Goal: Task Accomplishment & Management: Complete application form

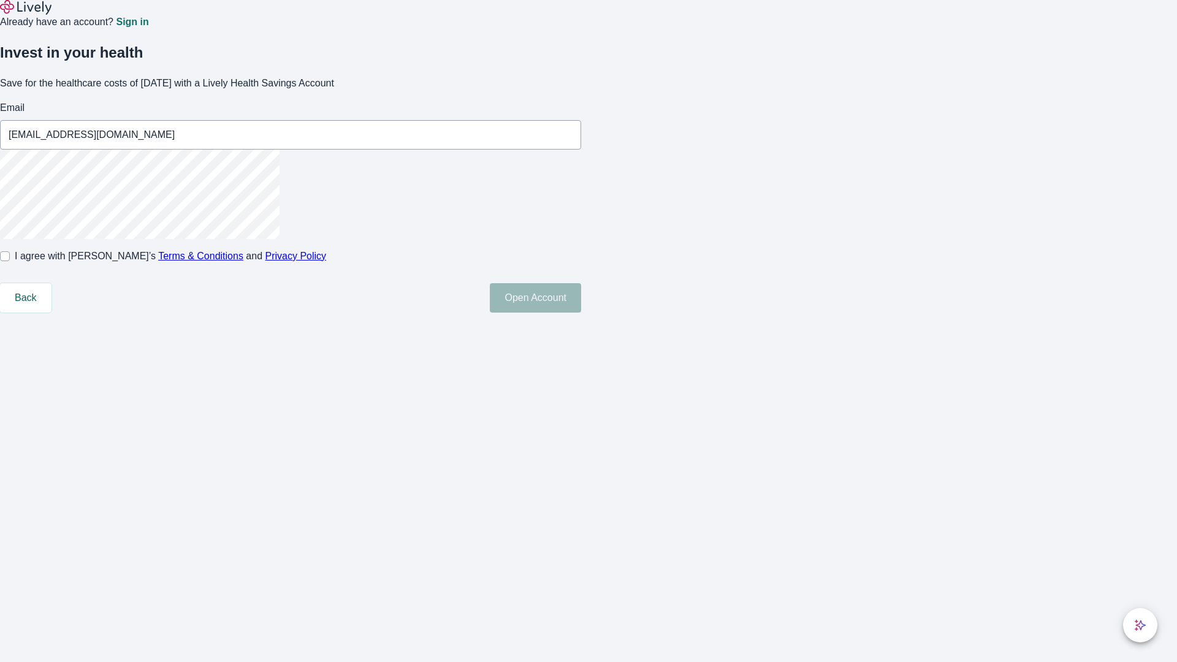
click at [10, 261] on input "I agree with Lively’s Terms & Conditions and Privacy Policy" at bounding box center [5, 256] width 10 height 10
checkbox input "true"
click at [581, 313] on button "Open Account" at bounding box center [535, 297] width 91 height 29
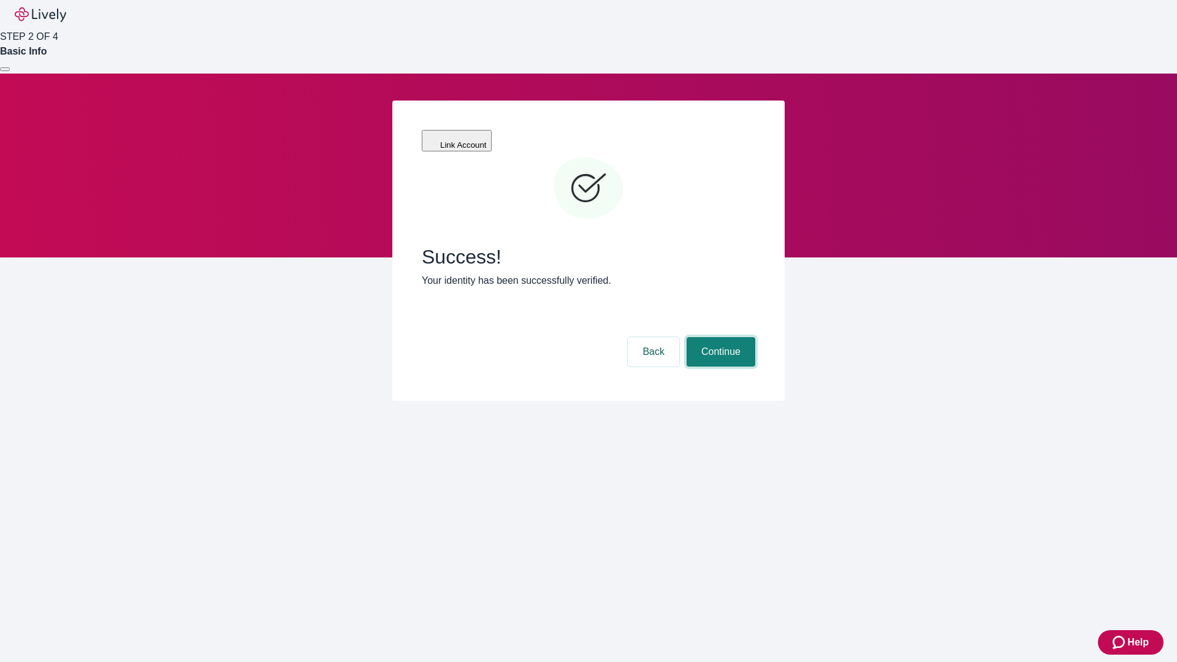
click at [719, 337] on button "Continue" at bounding box center [721, 351] width 69 height 29
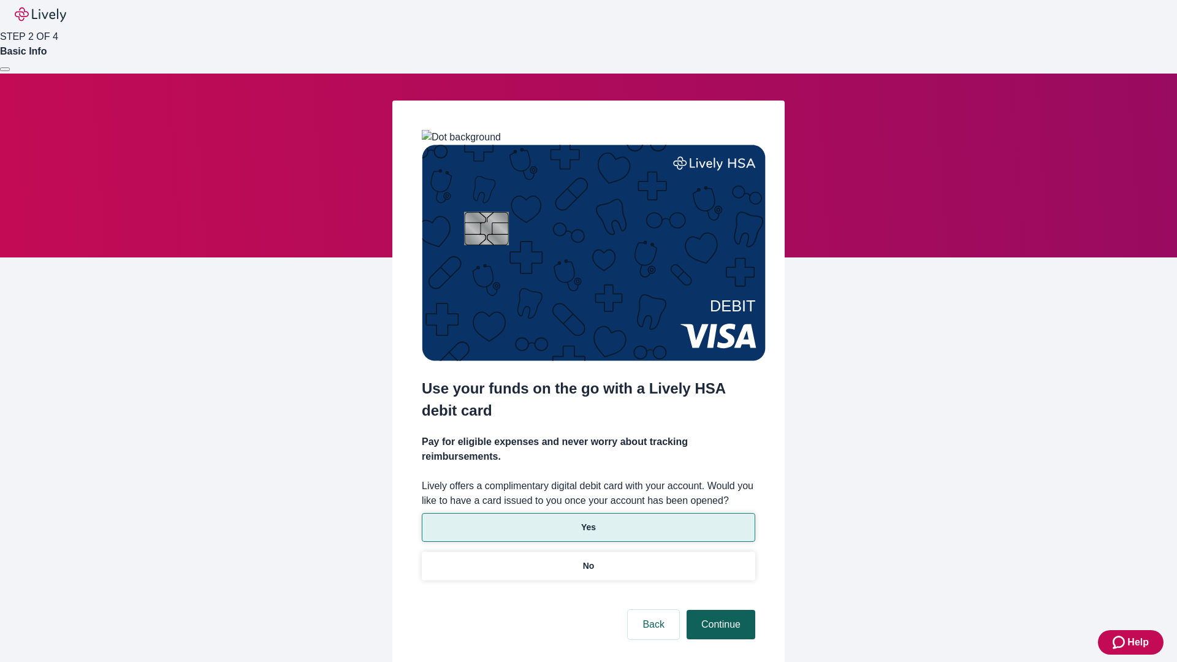
click at [588, 521] on p "Yes" at bounding box center [588, 527] width 15 height 13
click at [719, 610] on button "Continue" at bounding box center [721, 624] width 69 height 29
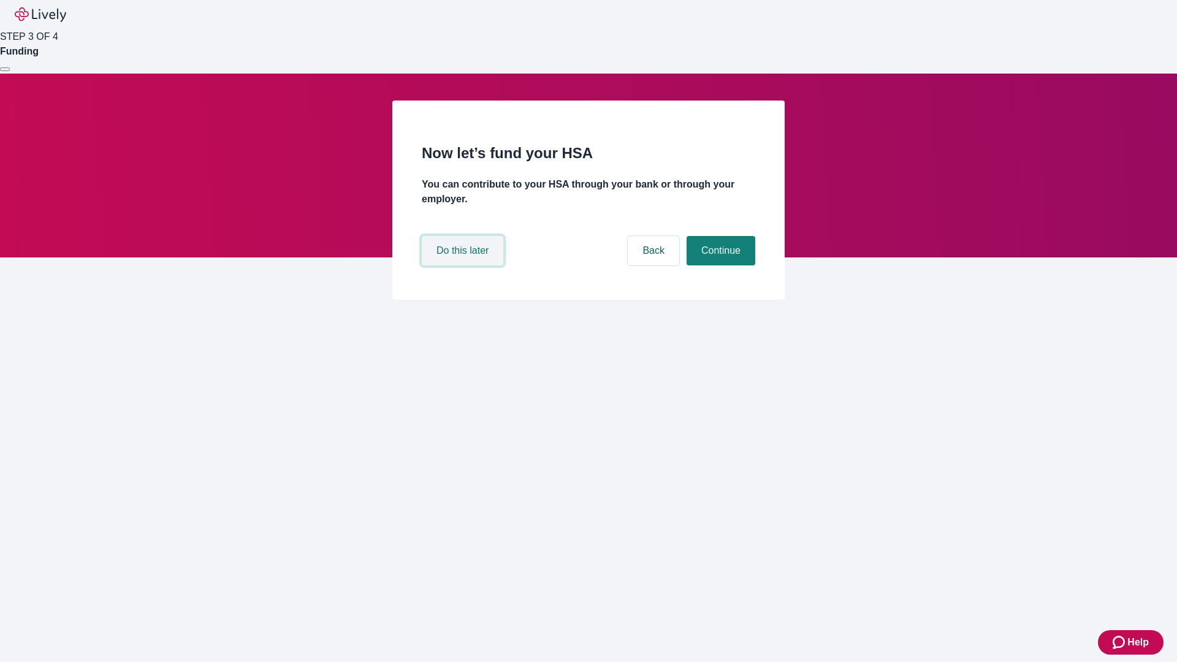
click at [464, 266] on button "Do this later" at bounding box center [463, 250] width 82 height 29
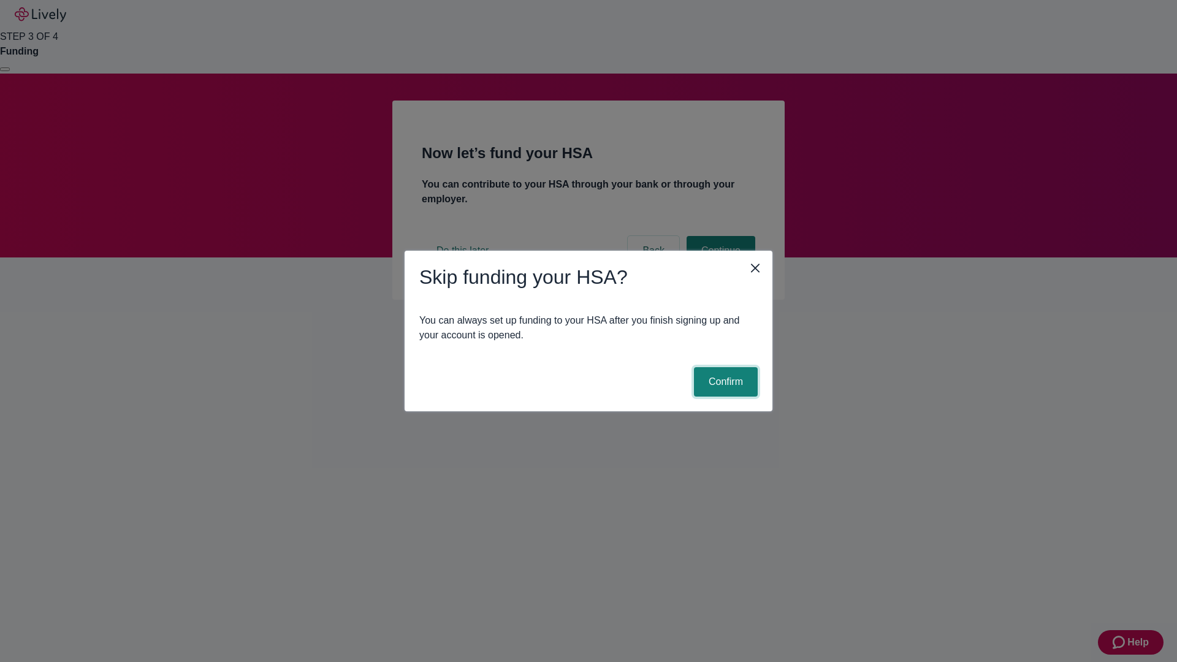
click at [724, 382] on button "Confirm" at bounding box center [726, 381] width 64 height 29
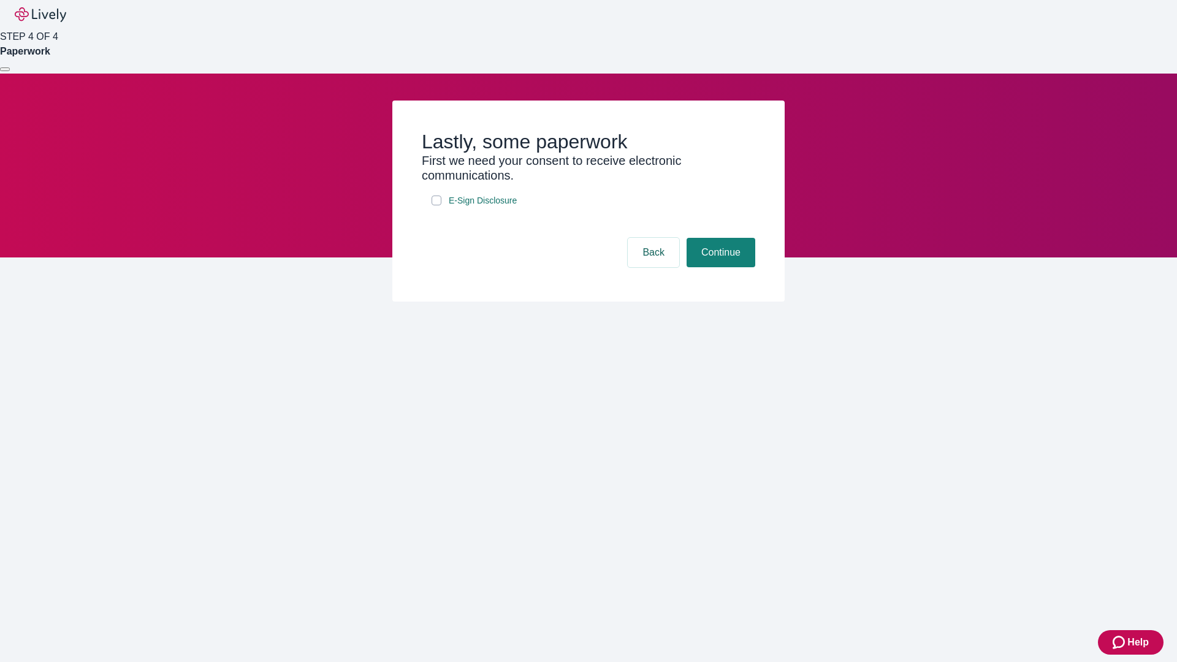
click at [437, 205] on input "E-Sign Disclosure" at bounding box center [437, 201] width 10 height 10
checkbox input "true"
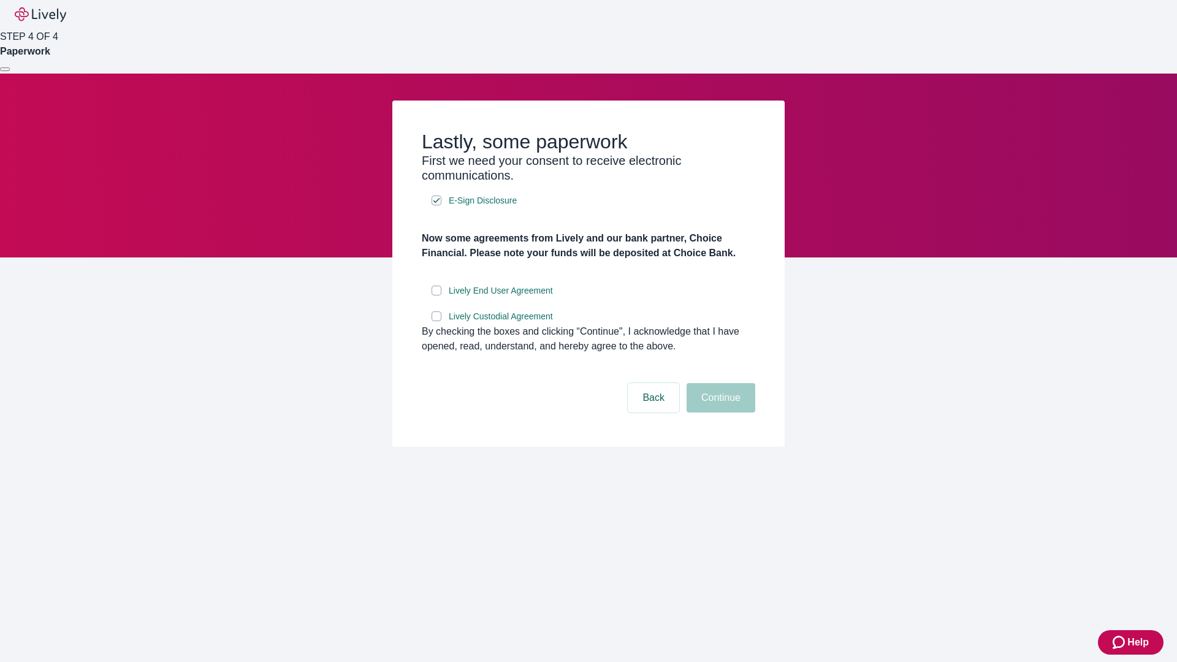
click at [437, 296] on input "Lively End User Agreement" at bounding box center [437, 291] width 10 height 10
checkbox input "true"
click at [437, 321] on input "Lively Custodial Agreement" at bounding box center [437, 317] width 10 height 10
checkbox input "true"
click at [719, 413] on button "Continue" at bounding box center [721, 397] width 69 height 29
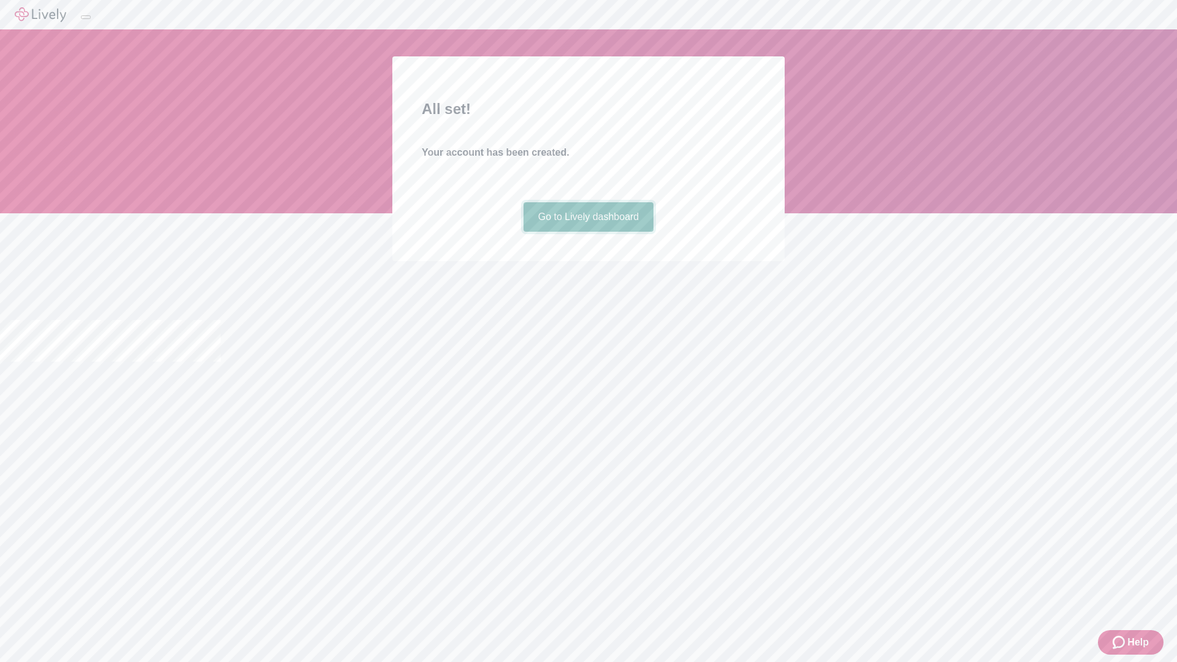
click at [588, 232] on link "Go to Lively dashboard" at bounding box center [589, 216] width 131 height 29
